Goal: Task Accomplishment & Management: Use online tool/utility

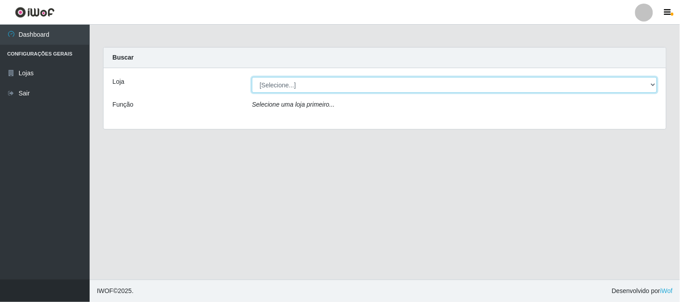
click at [533, 84] on select "[Selecione...] Super Vilton" at bounding box center [454, 85] width 405 height 16
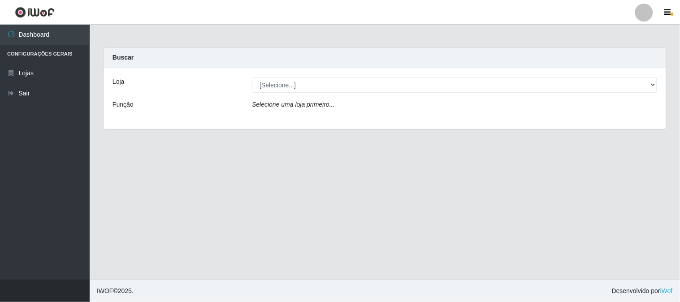
click at [399, 120] on div "Loja [Selecione...] Super Vilton Função Selecione uma loja primeiro..." at bounding box center [385, 98] width 562 height 61
click at [374, 95] on div "Loja [Selecione...] Super Vilton Função Selecione uma loja primeiro..." at bounding box center [385, 98] width 562 height 61
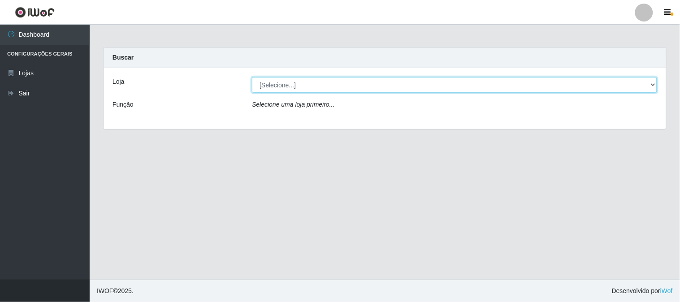
click at [374, 89] on select "[Selecione...] Super Vilton" at bounding box center [454, 85] width 405 height 16
select select "379"
click at [252, 77] on select "[Selecione...] Super Vilton" at bounding box center [454, 85] width 405 height 16
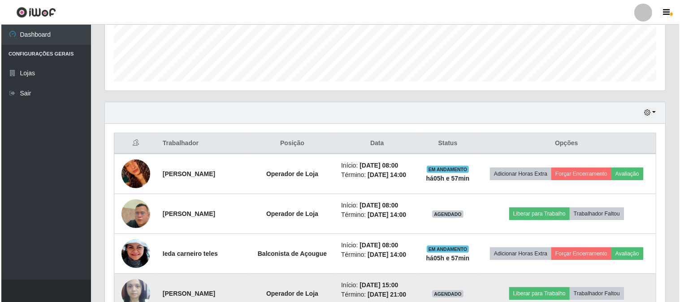
scroll to position [249, 0]
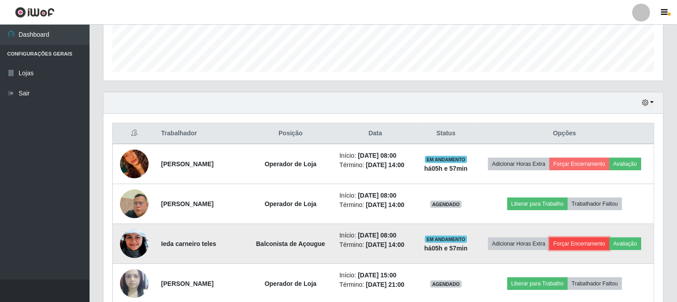
click at [568, 241] on button "Forçar Encerramento" at bounding box center [580, 243] width 60 height 13
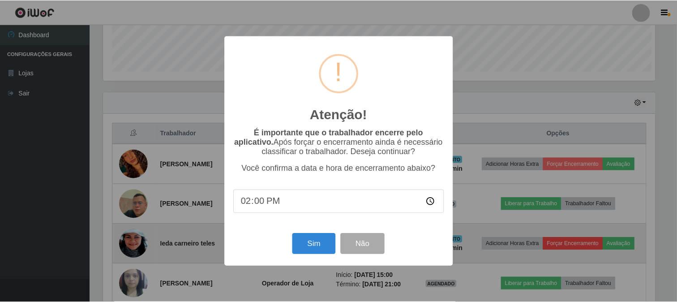
scroll to position [185, 554]
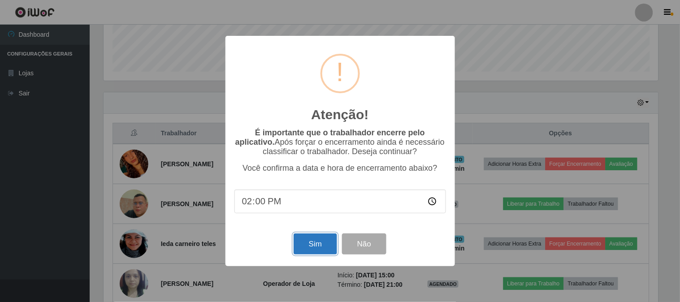
click at [328, 241] on button "Sim" at bounding box center [314, 243] width 43 height 21
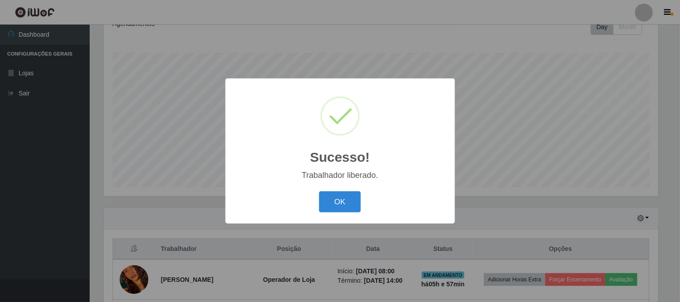
drag, startPoint x: 349, startPoint y: 204, endPoint x: 359, endPoint y: 208, distance: 10.2
click at [348, 208] on button "OK" at bounding box center [340, 201] width 42 height 21
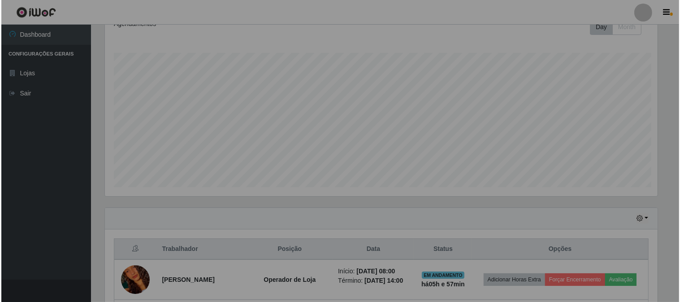
scroll to position [185, 560]
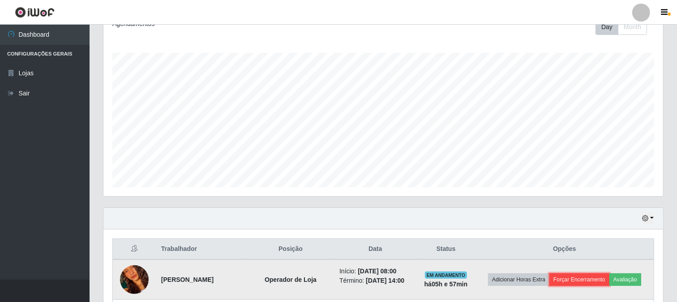
click at [565, 280] on button "Forçar Encerramento" at bounding box center [580, 279] width 60 height 13
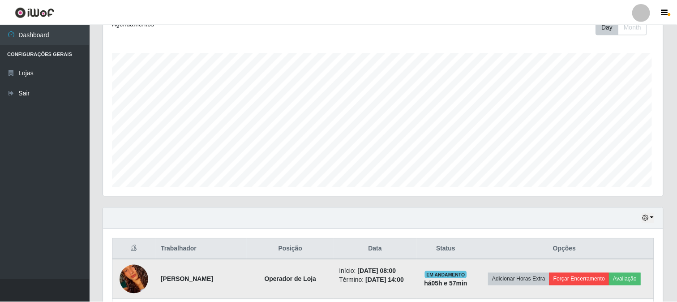
scroll to position [185, 554]
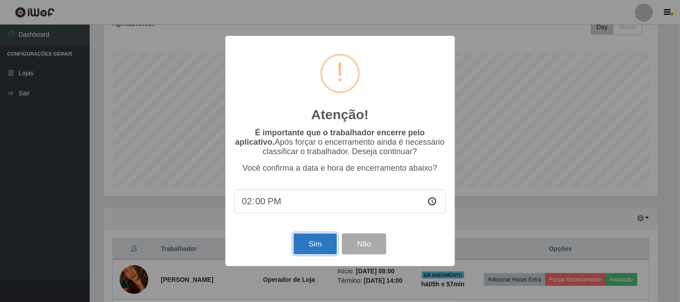
click at [326, 240] on button "Sim" at bounding box center [314, 243] width 43 height 21
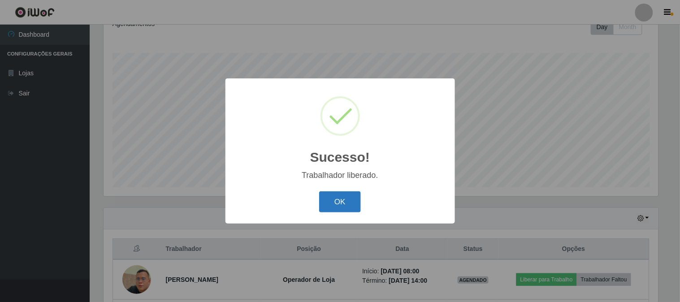
click at [360, 198] on button "OK" at bounding box center [340, 201] width 42 height 21
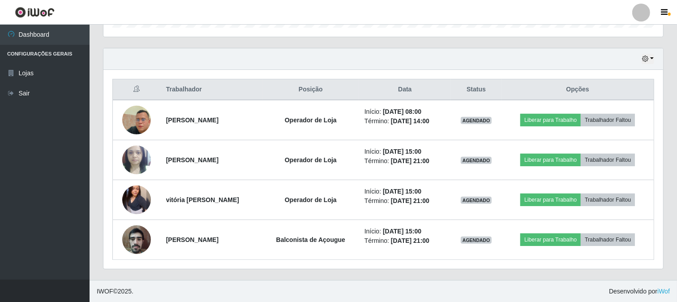
scroll to position [293, 0]
